Goal: Information Seeking & Learning: Learn about a topic

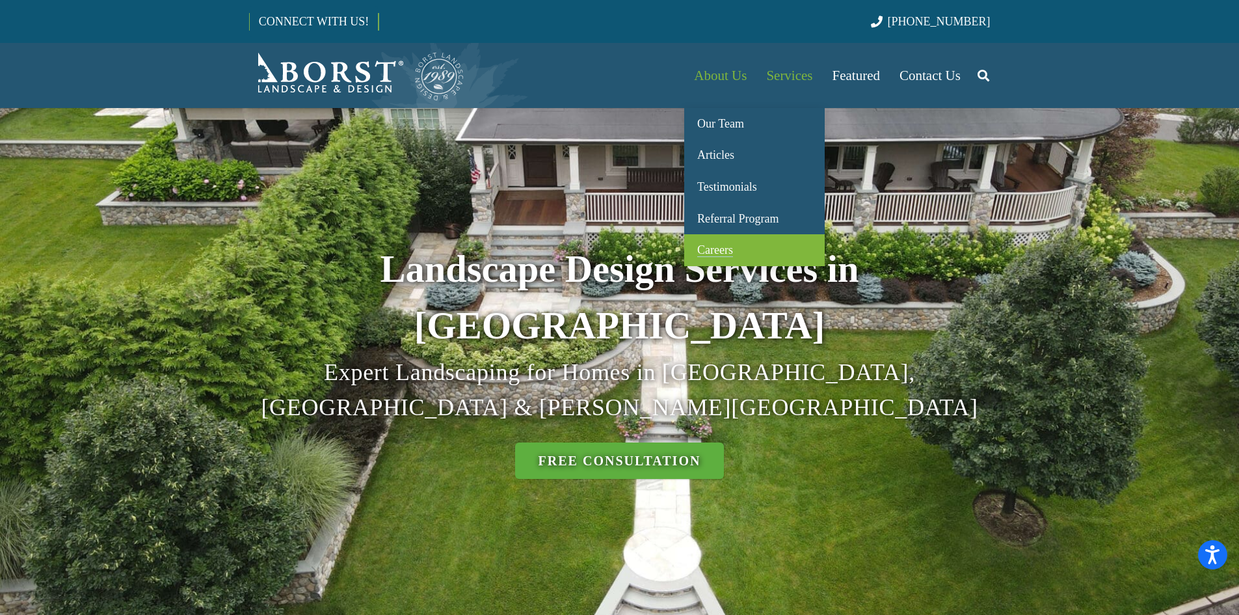
click at [725, 250] on span "Careers" at bounding box center [715, 249] width 36 height 13
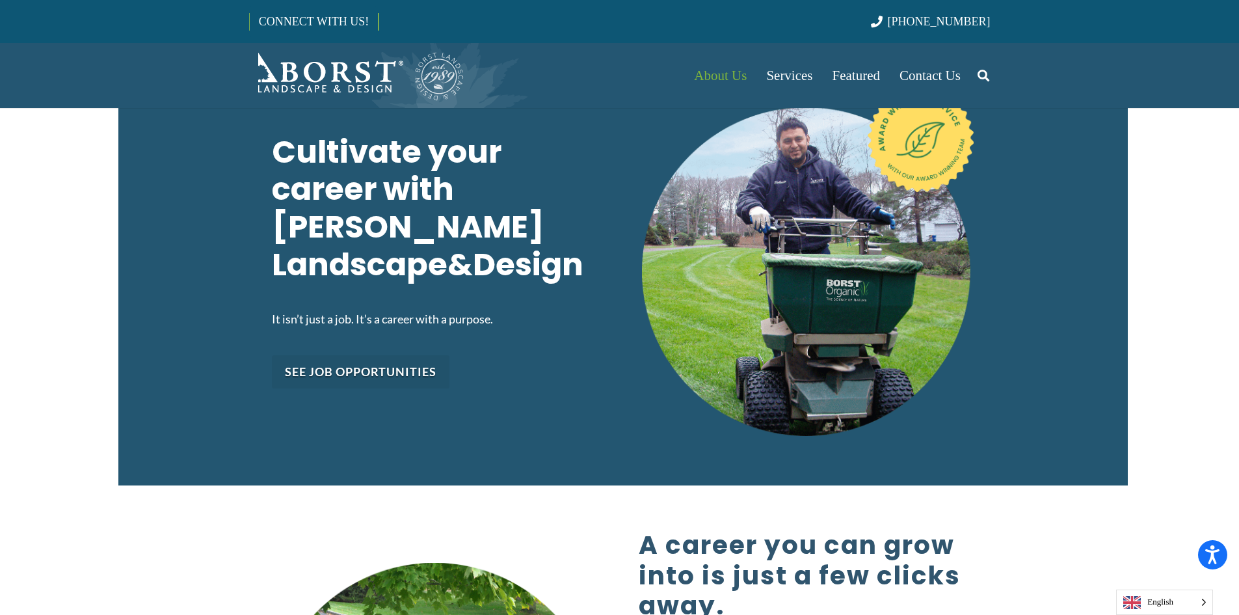
click at [401, 355] on link "See job opportunities" at bounding box center [361, 371] width 178 height 33
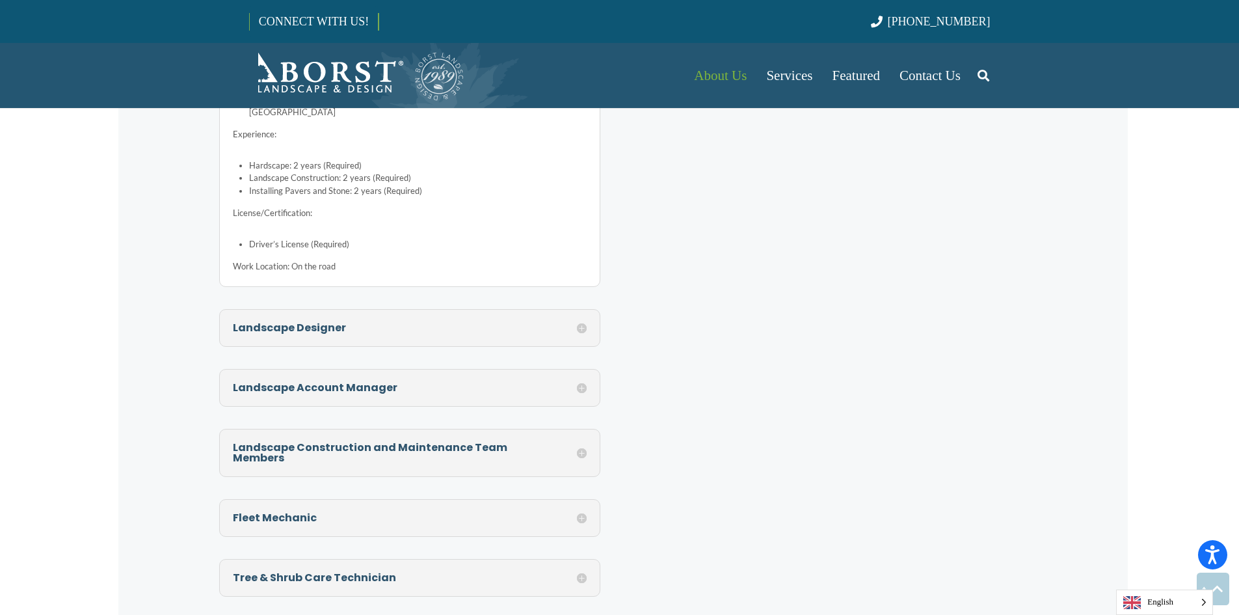
scroll to position [5183, 0]
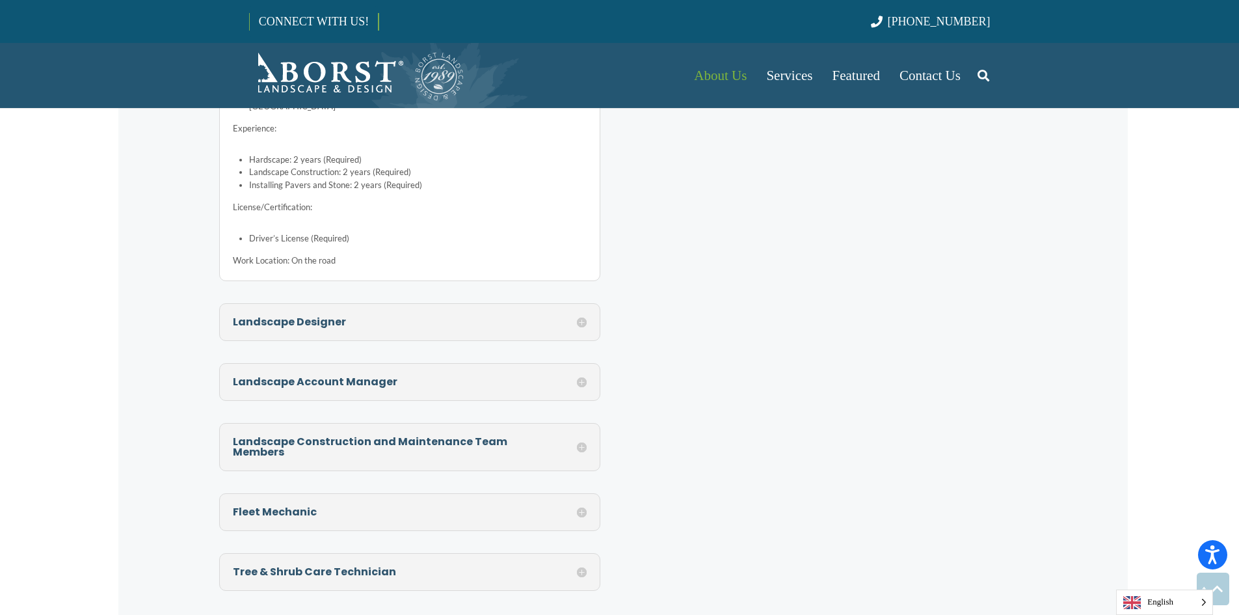
click at [489, 363] on div "Landscape Account Manager We are seeking a dynamic Account Manager to join our …" at bounding box center [410, 382] width 382 height 38
click at [584, 377] on h5 "Landscape Account Manager" at bounding box center [410, 382] width 355 height 10
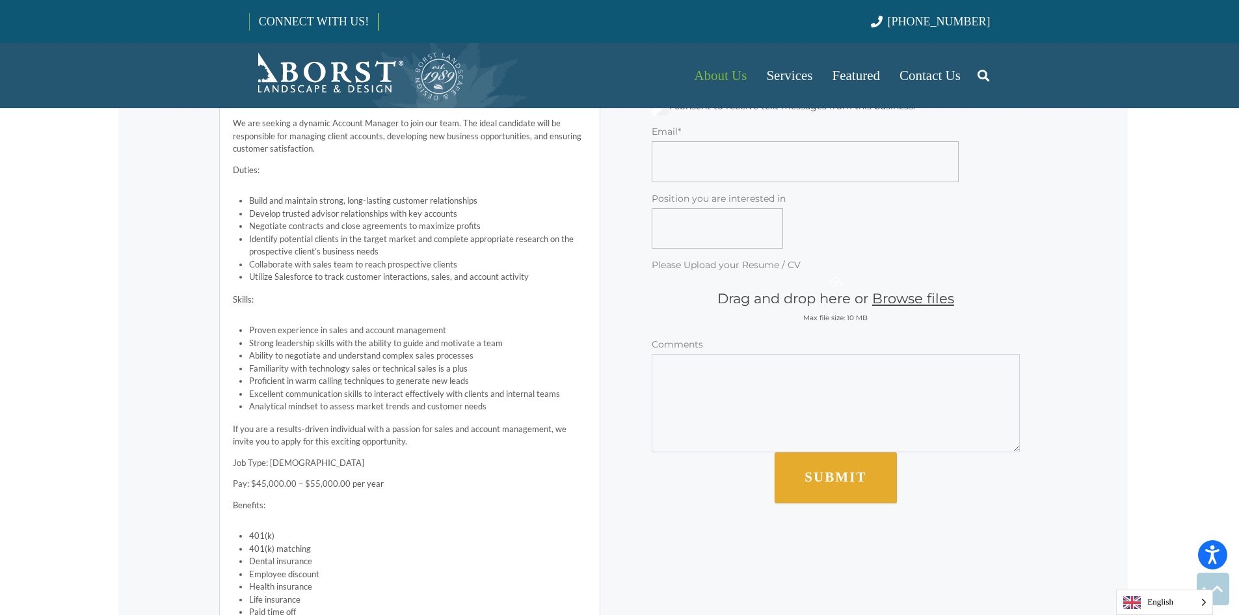
scroll to position [4309, 0]
